Goal: Transaction & Acquisition: Purchase product/service

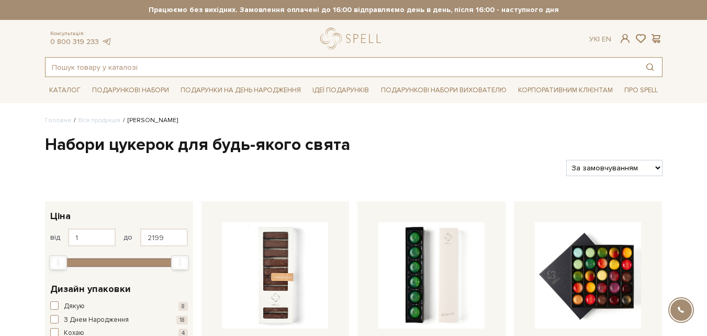
click at [142, 63] on input "text" at bounding box center [342, 67] width 593 height 19
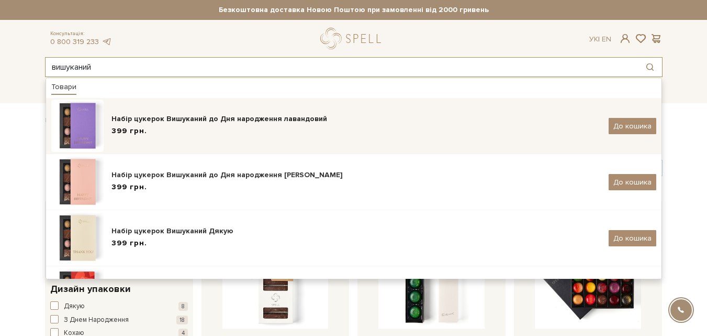
type input "вишуканий"
click at [188, 126] on div "399 грн." at bounding box center [357, 131] width 490 height 11
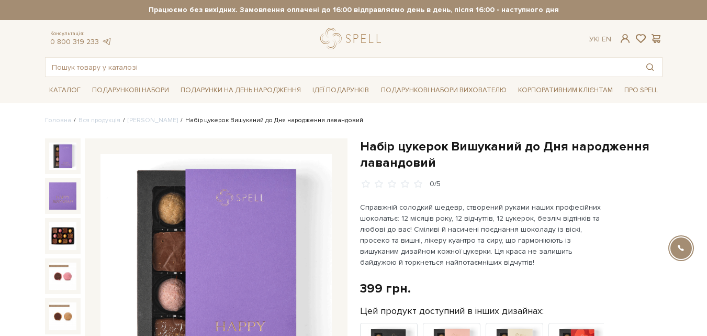
scroll to position [105, 0]
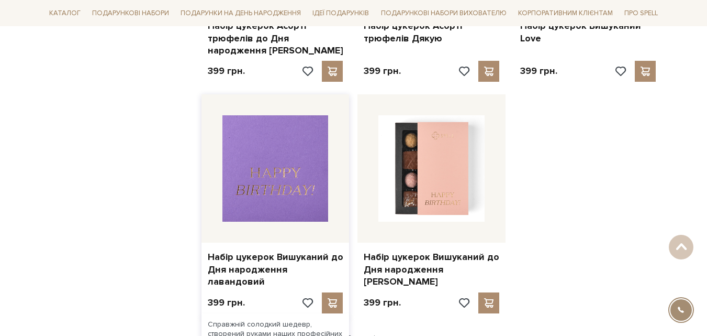
scroll to position [1414, 0]
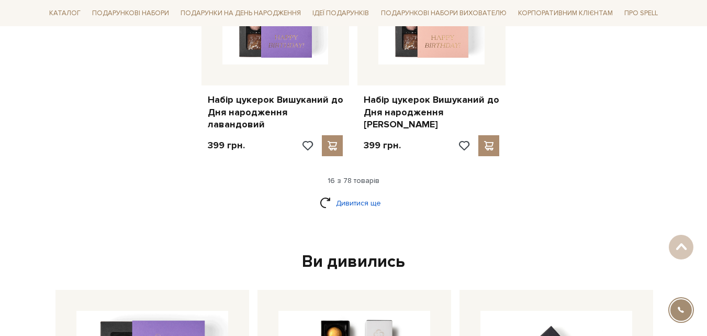
click at [336, 194] on link "Дивитися ще" at bounding box center [354, 203] width 68 height 18
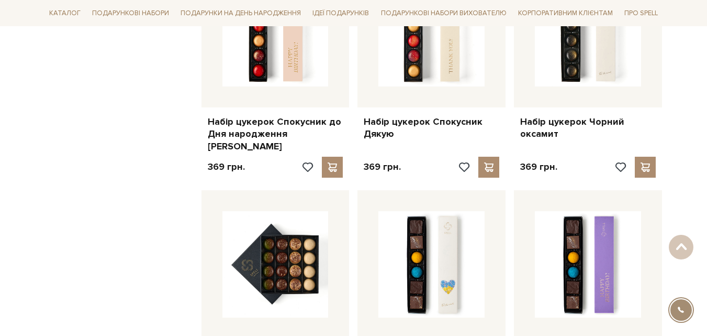
scroll to position [2461, 0]
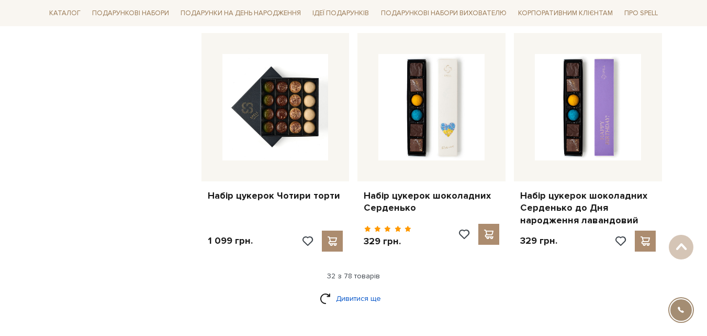
click at [339, 289] on link "Дивитися ще" at bounding box center [354, 298] width 68 height 18
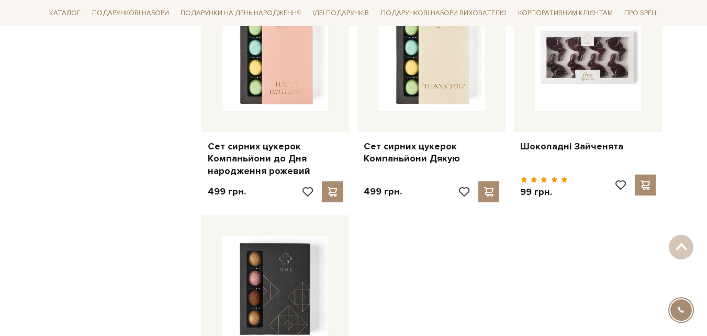
scroll to position [3874, 0]
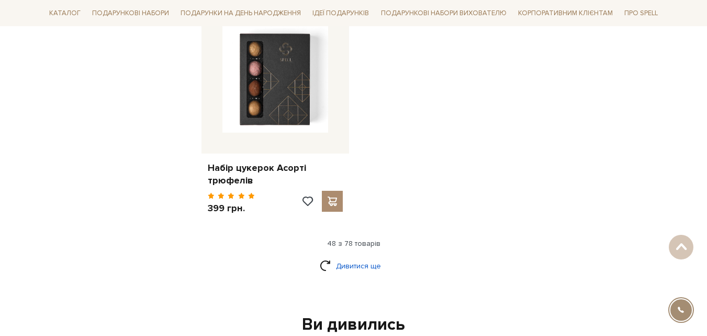
click at [329, 257] on link "Дивитися ще" at bounding box center [354, 266] width 68 height 18
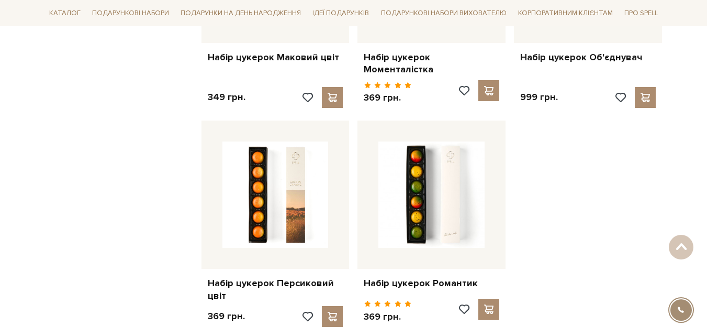
scroll to position [4921, 0]
